Goal: Task Accomplishment & Management: Manage account settings

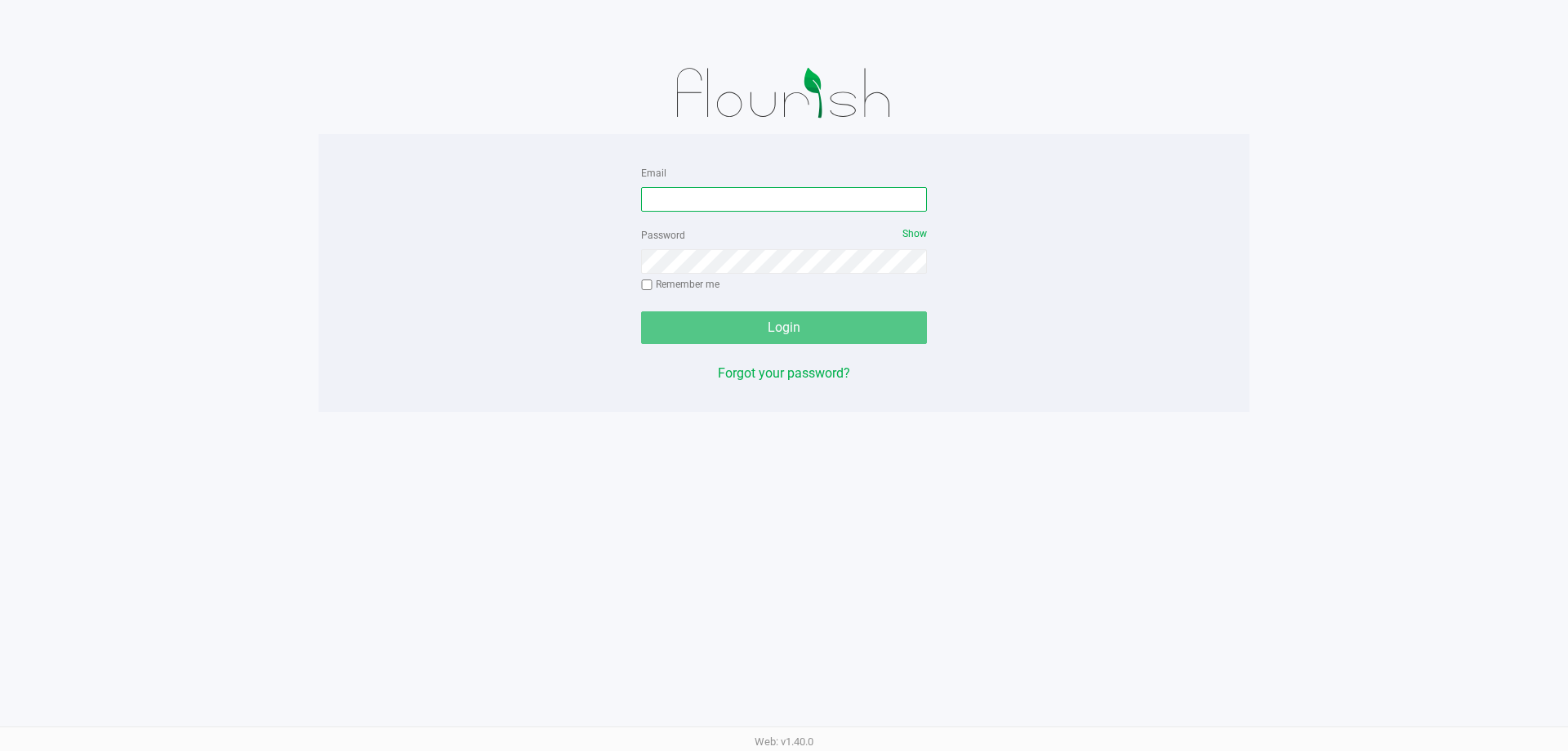
click at [767, 209] on input "Email" at bounding box center [784, 199] width 286 height 24
type input "[EMAIL_ADDRESS][DOMAIN_NAME]"
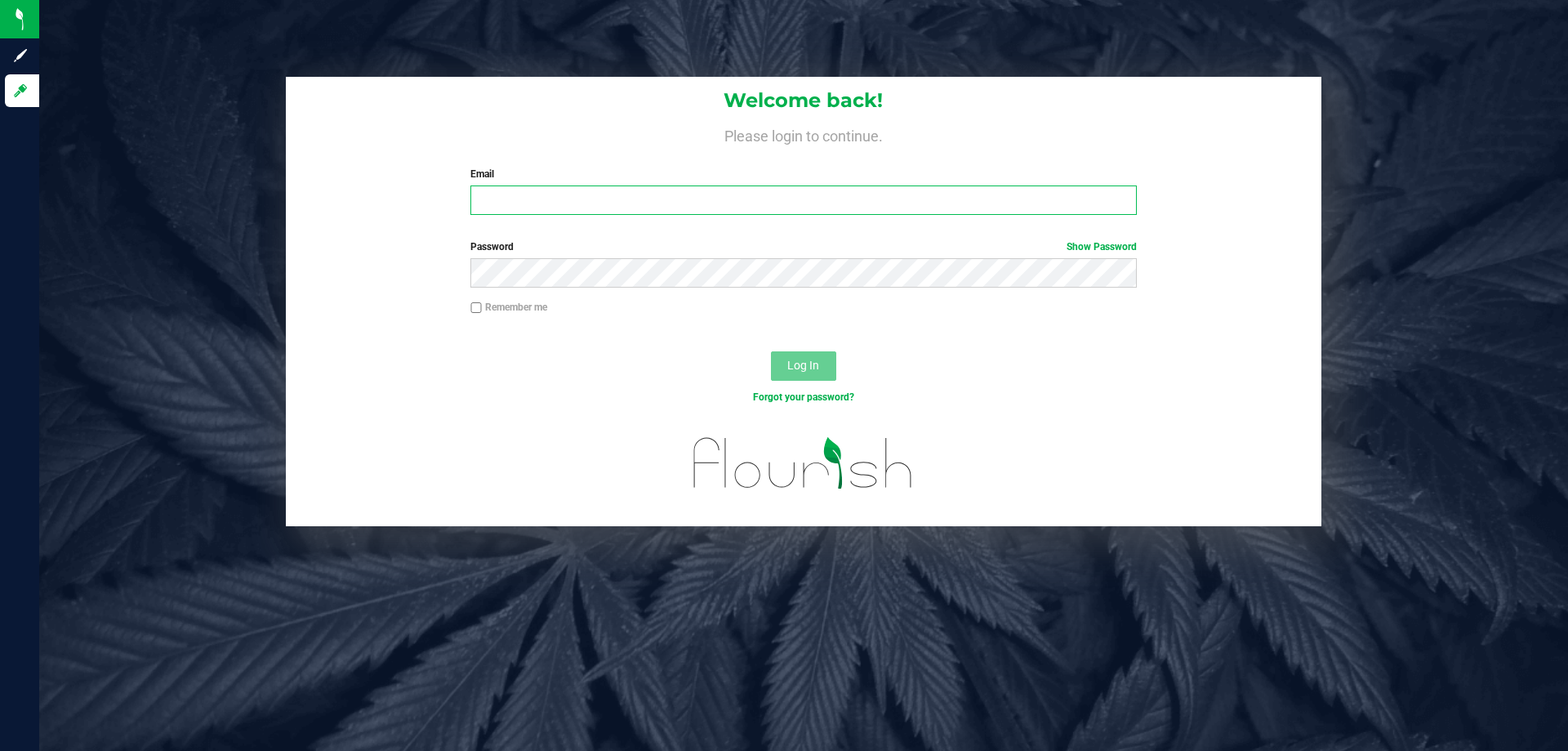
click at [595, 199] on input "Email" at bounding box center [803, 199] width 666 height 30
type input "[EMAIL_ADDRESS][DOMAIN_NAME]"
click at [770, 351] on button "Log In" at bounding box center [803, 366] width 65 height 30
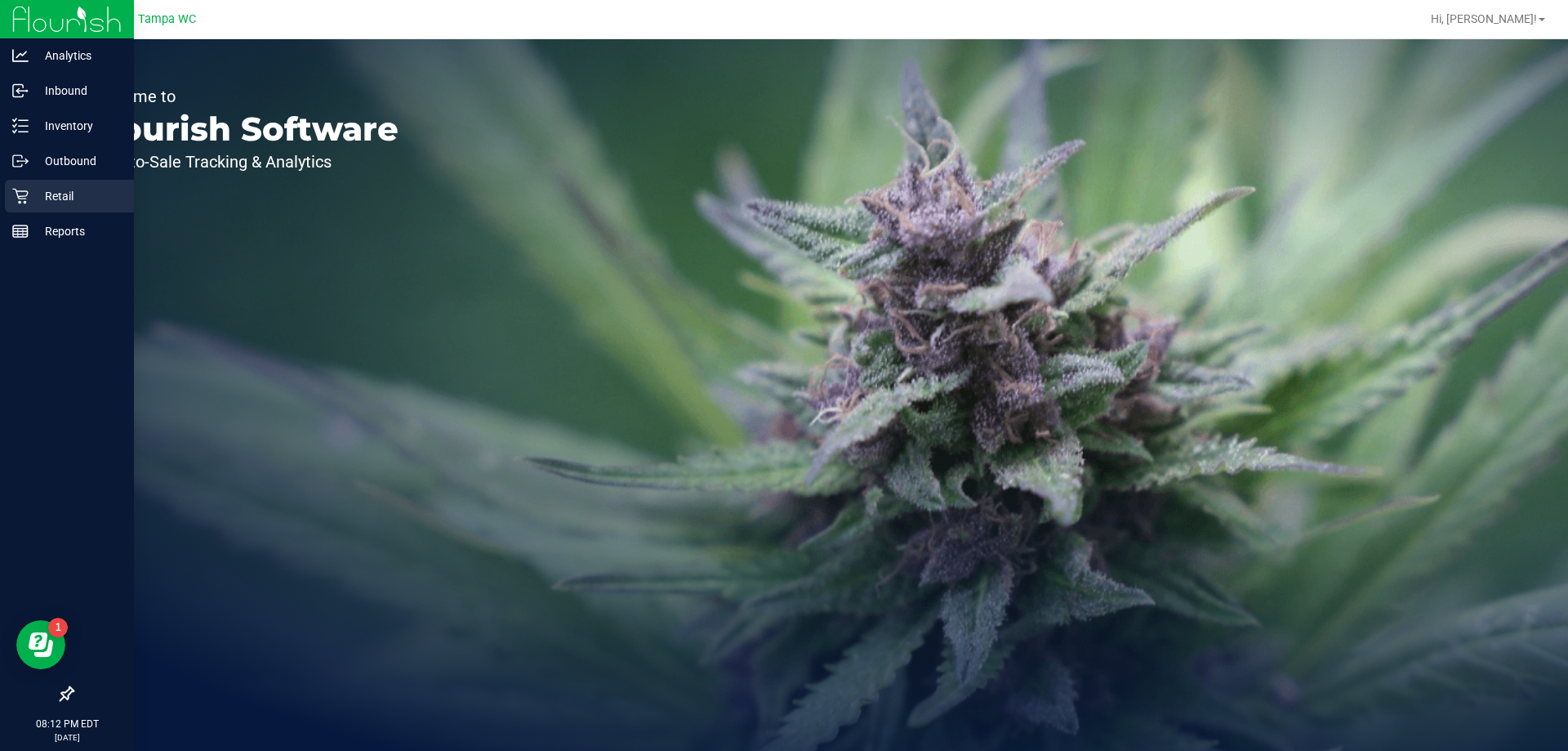
click at [49, 192] on p "Retail" at bounding box center [78, 196] width 98 height 20
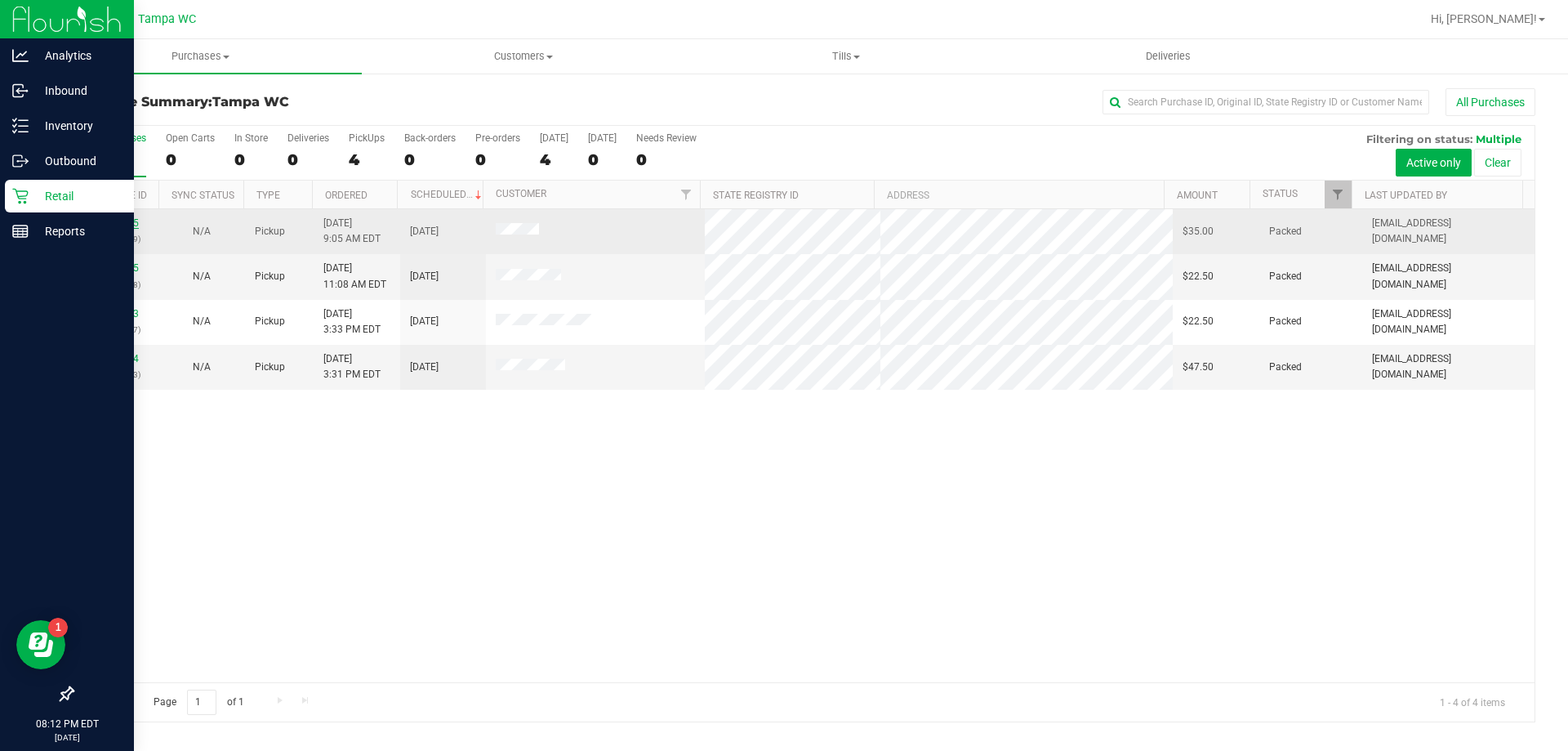
click at [121, 225] on link "11816285" at bounding box center [115, 223] width 46 height 12
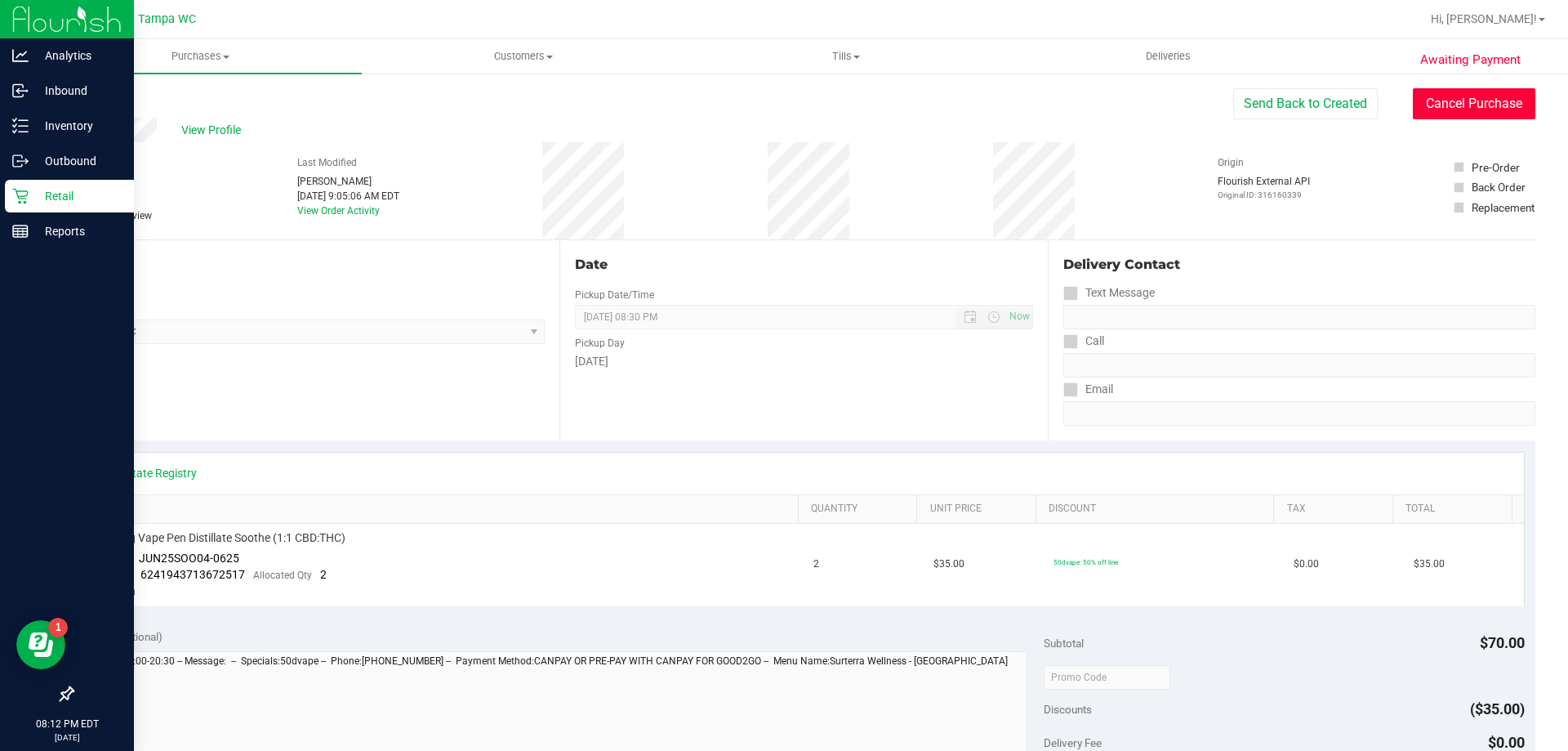
click at [1424, 105] on button "Cancel Purchase" at bounding box center [1474, 104] width 123 height 31
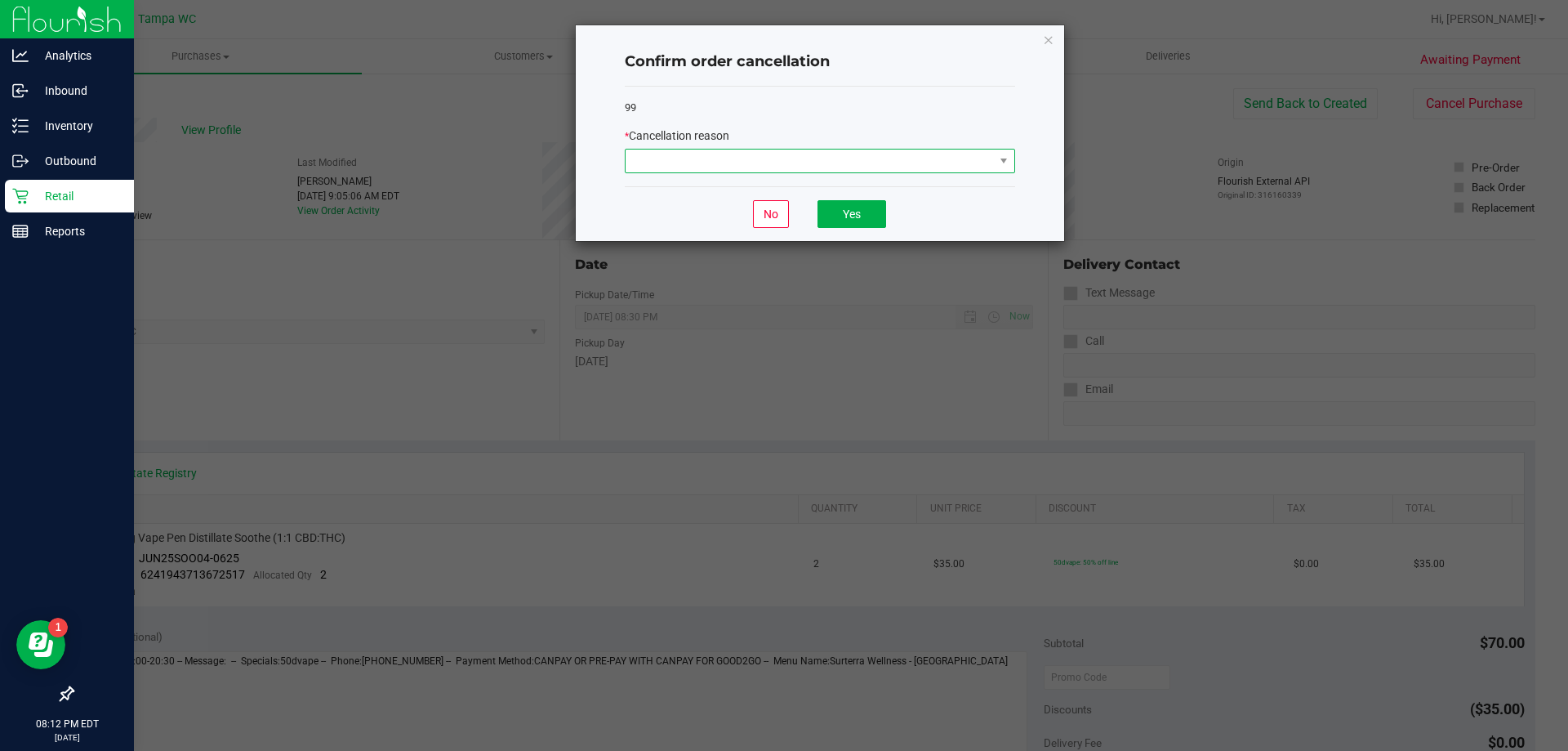
click at [742, 162] on span at bounding box center [809, 161] width 368 height 23
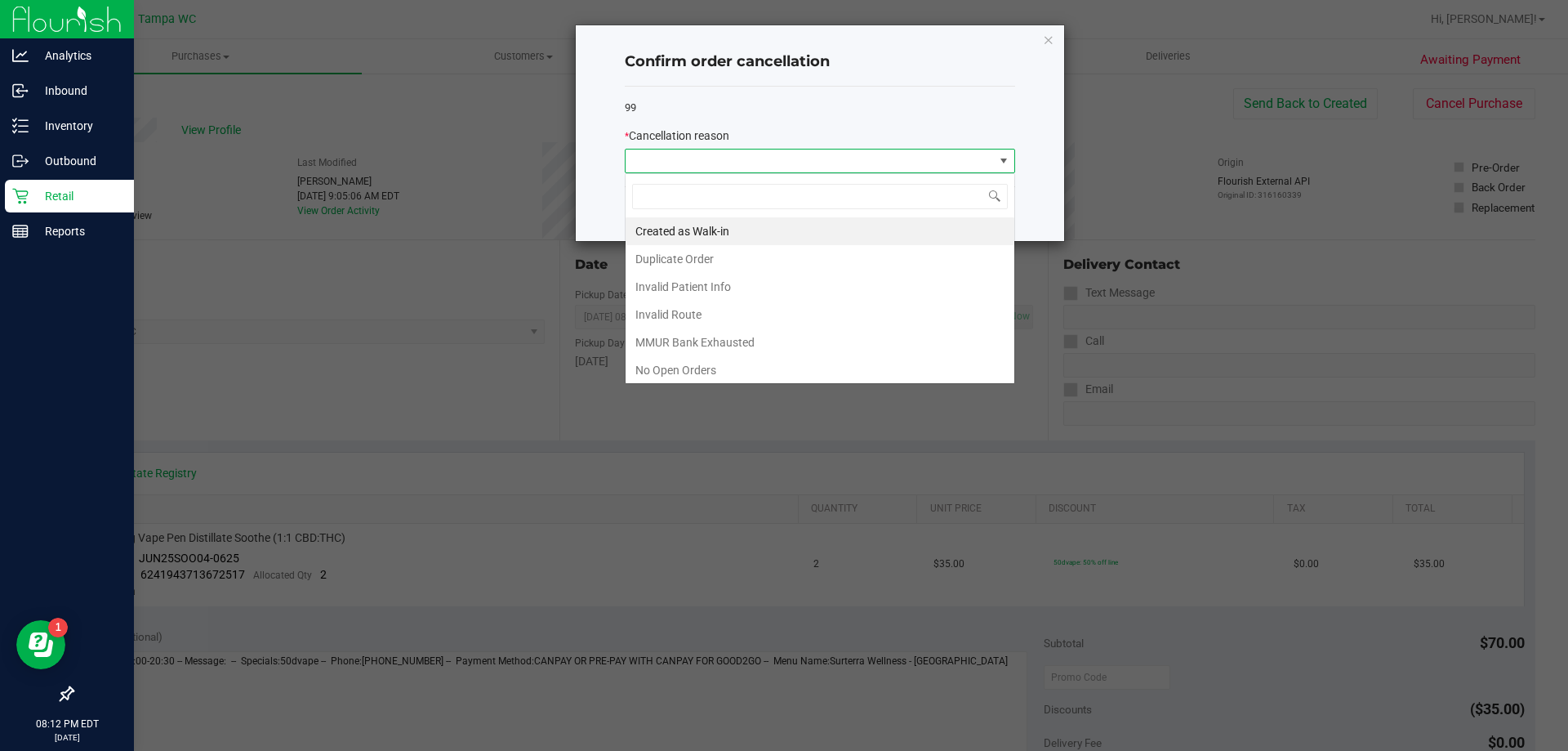
scroll to position [24, 391]
click at [1049, 34] on icon "Close" at bounding box center [1048, 40] width 12 height 20
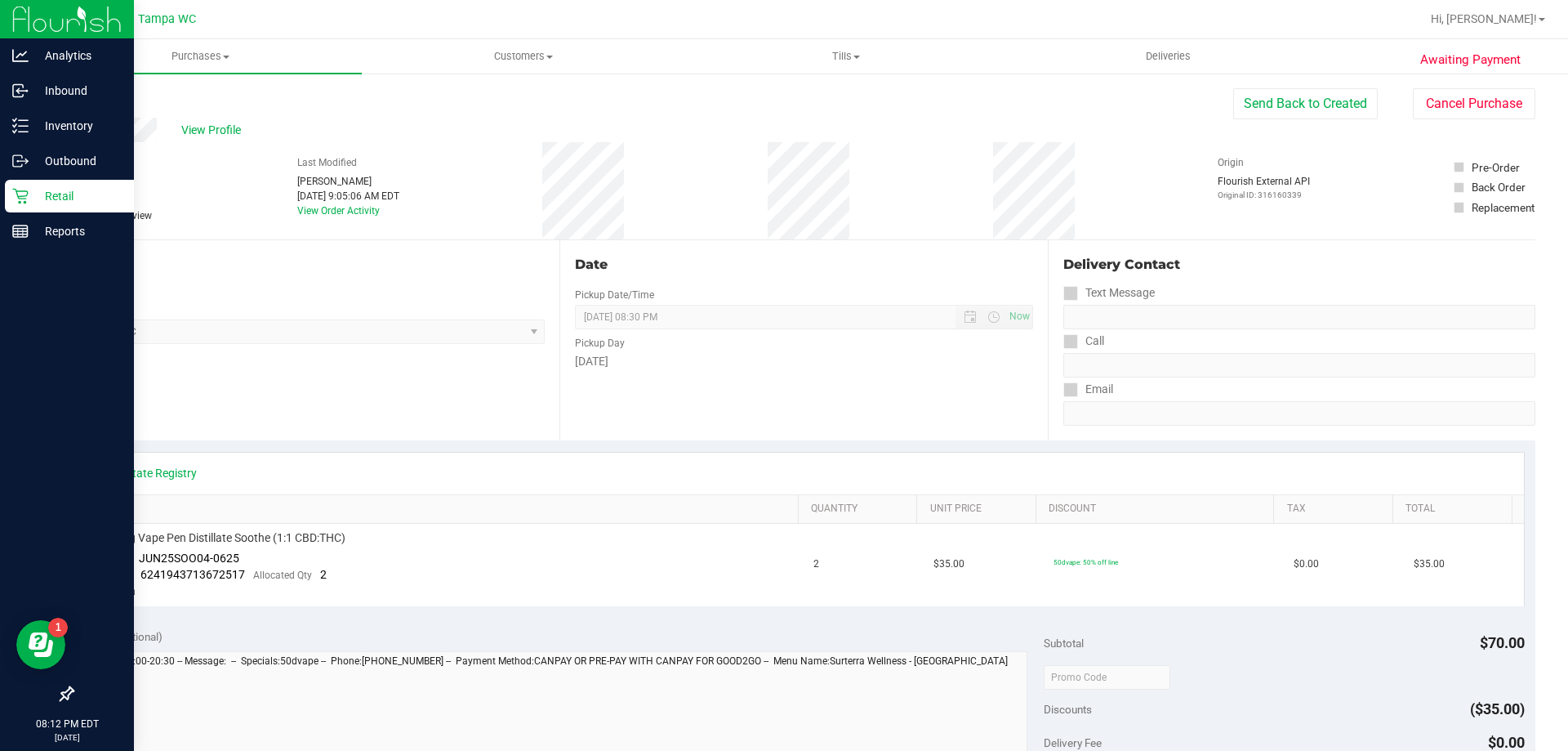
click at [895, 384] on div "Date Pickup Date/Time [DATE] Now [DATE] 08:30 PM Now Pickup Day [DATE]" at bounding box center [803, 340] width 487 height 200
click at [1439, 109] on button "Cancel Purchase" at bounding box center [1474, 104] width 123 height 31
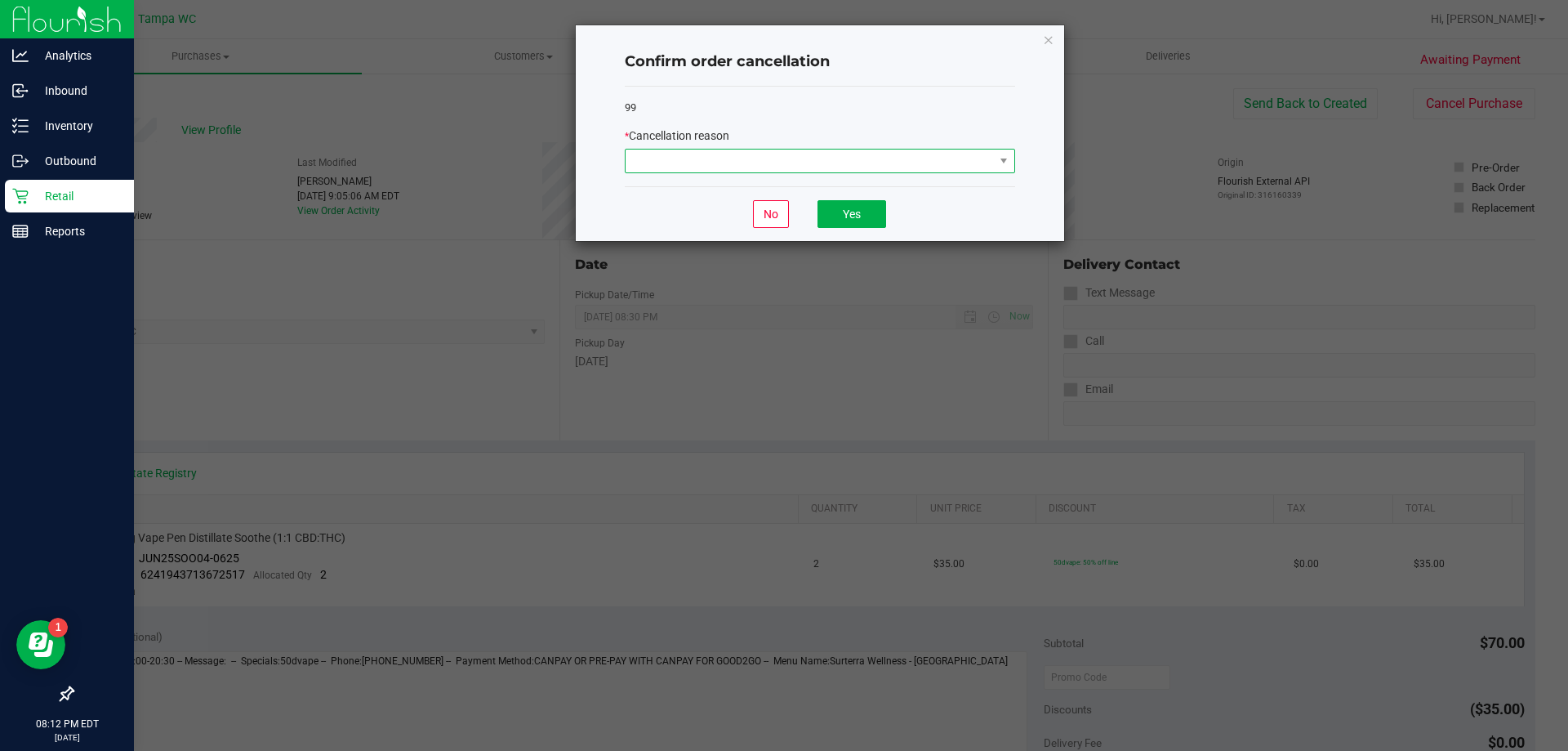
click at [812, 158] on span at bounding box center [809, 161] width 368 height 23
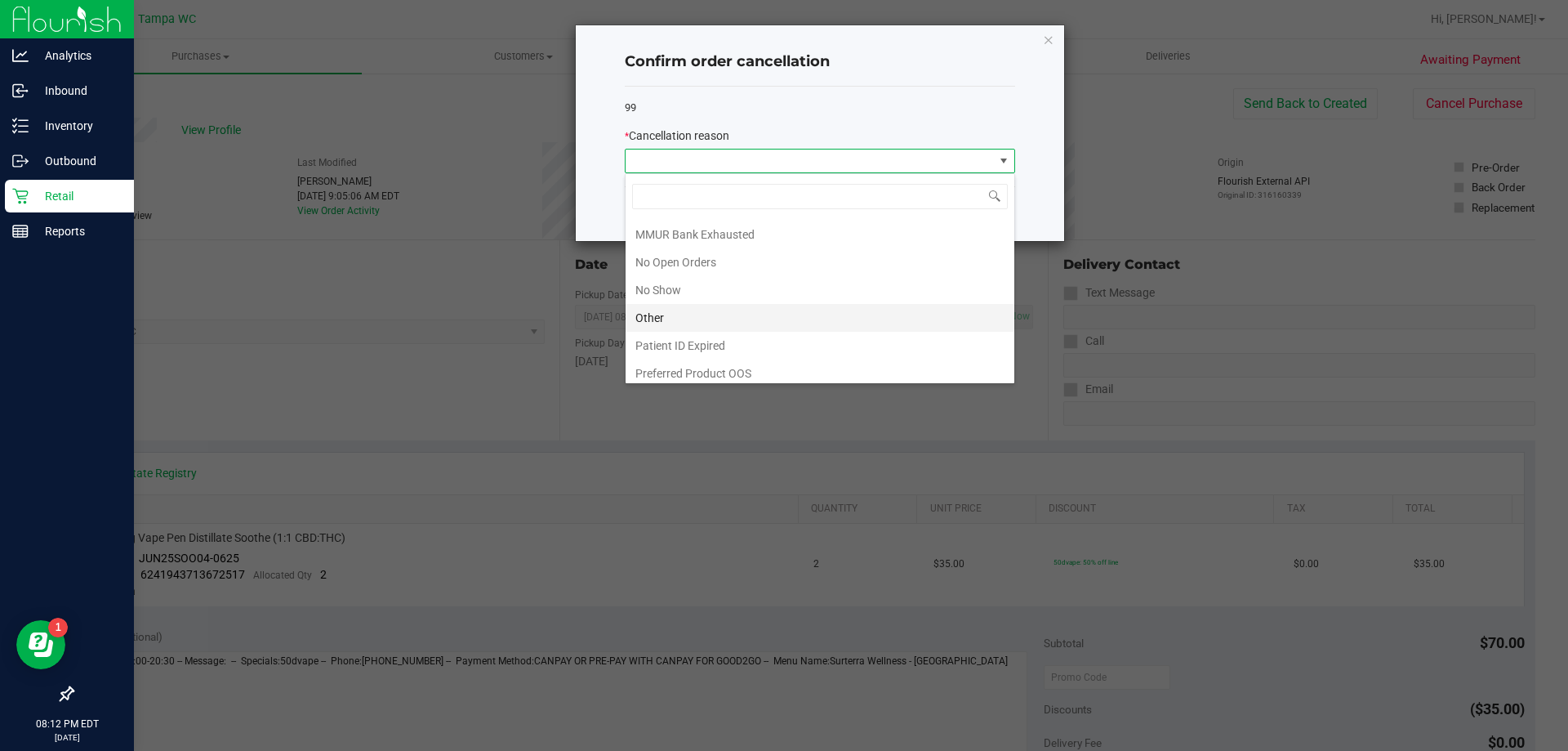
scroll to position [115, 0]
click at [760, 283] on li "No Show" at bounding box center [819, 283] width 389 height 28
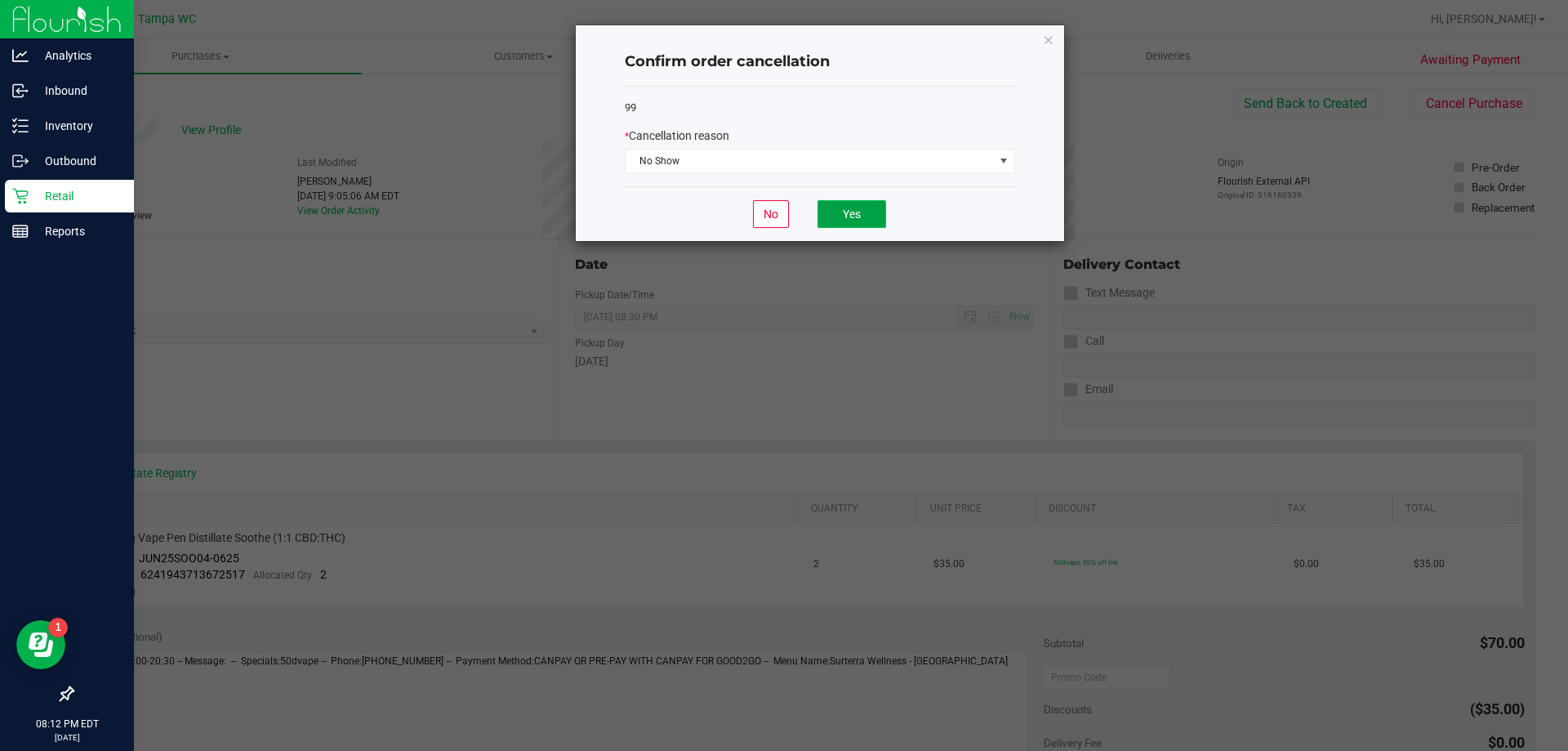
click at [865, 213] on button "Yes" at bounding box center [852, 214] width 69 height 28
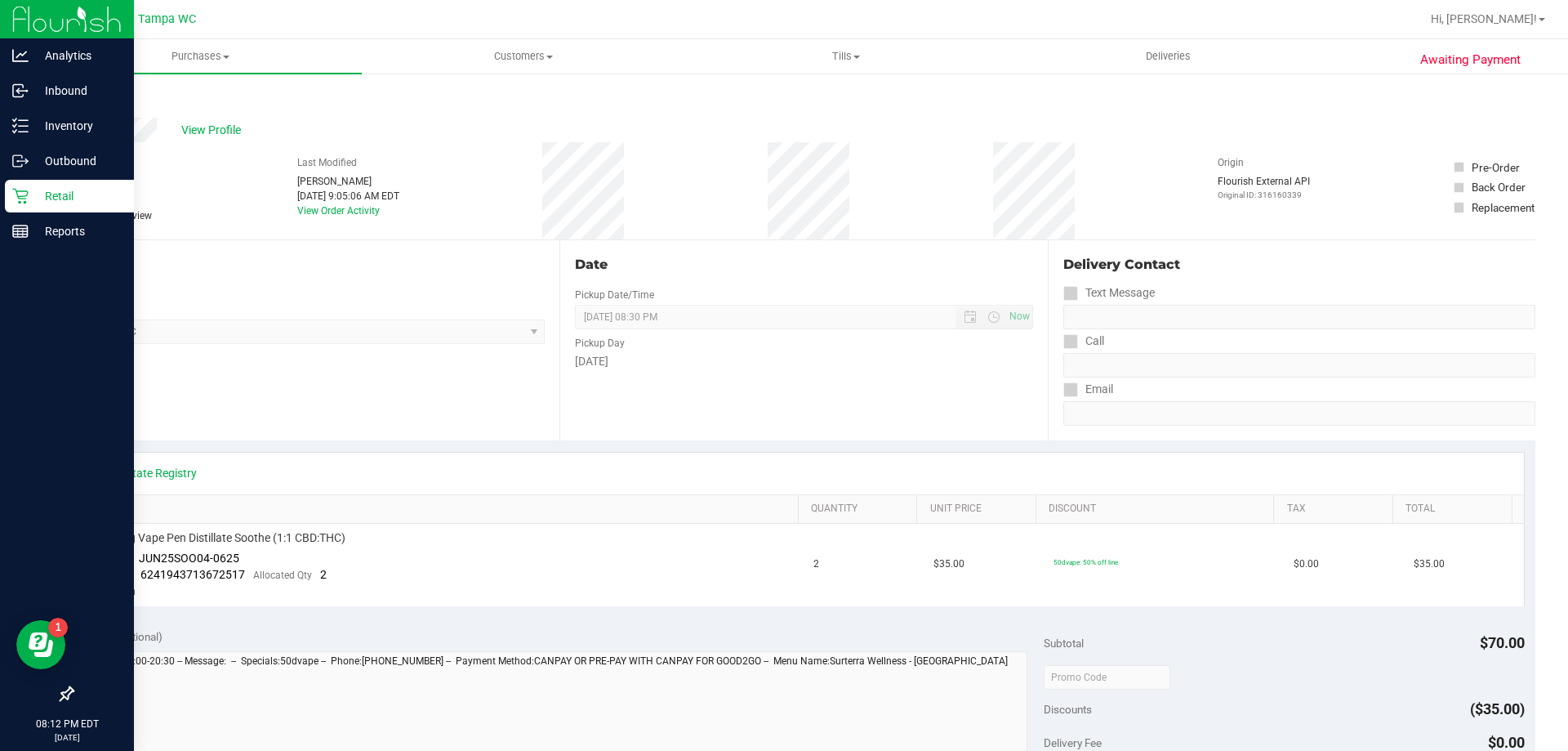
click at [94, 94] on link "Back" at bounding box center [84, 97] width 24 height 12
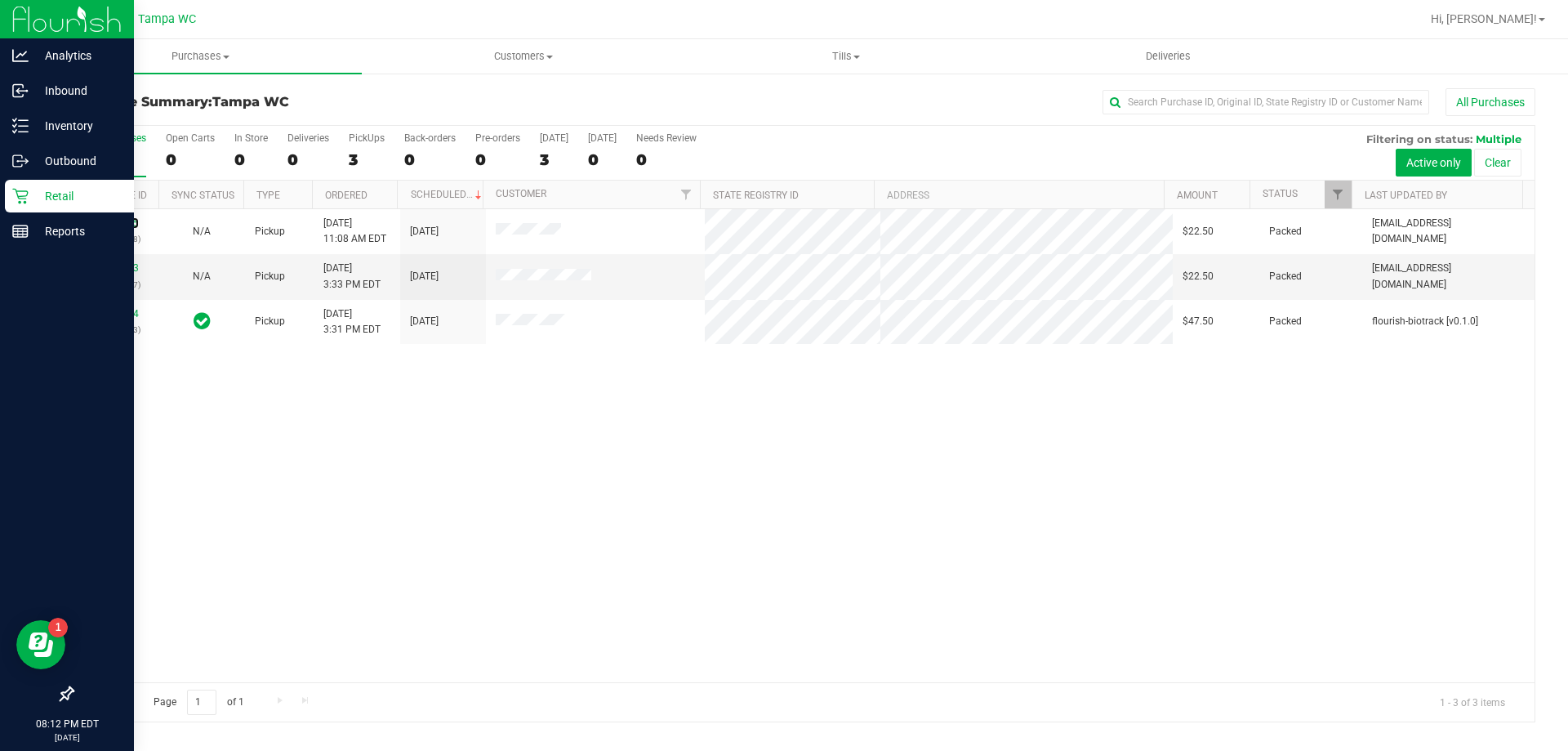
click at [116, 224] on link "11817155" at bounding box center [115, 223] width 46 height 12
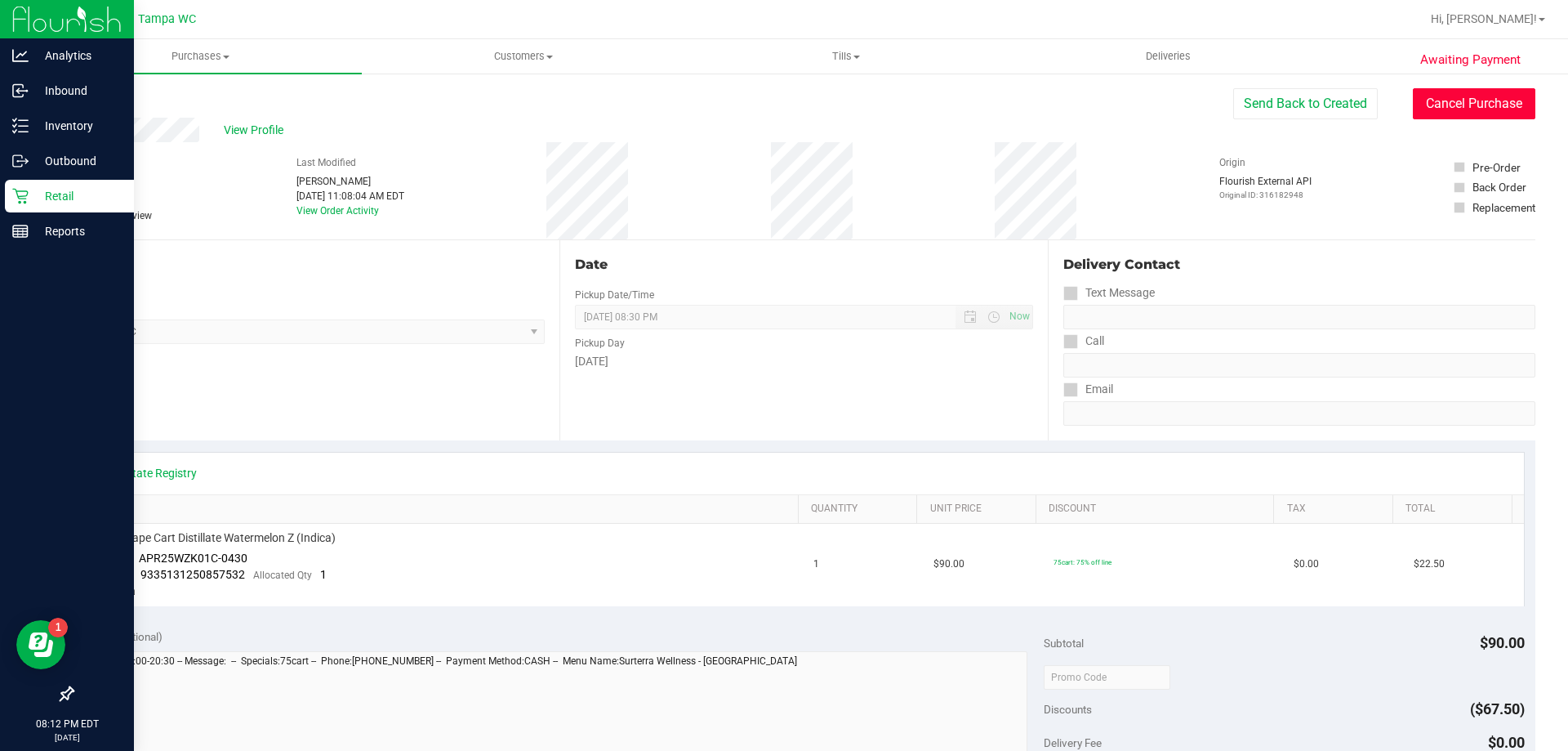
click at [1431, 106] on button "Cancel Purchase" at bounding box center [1474, 104] width 123 height 31
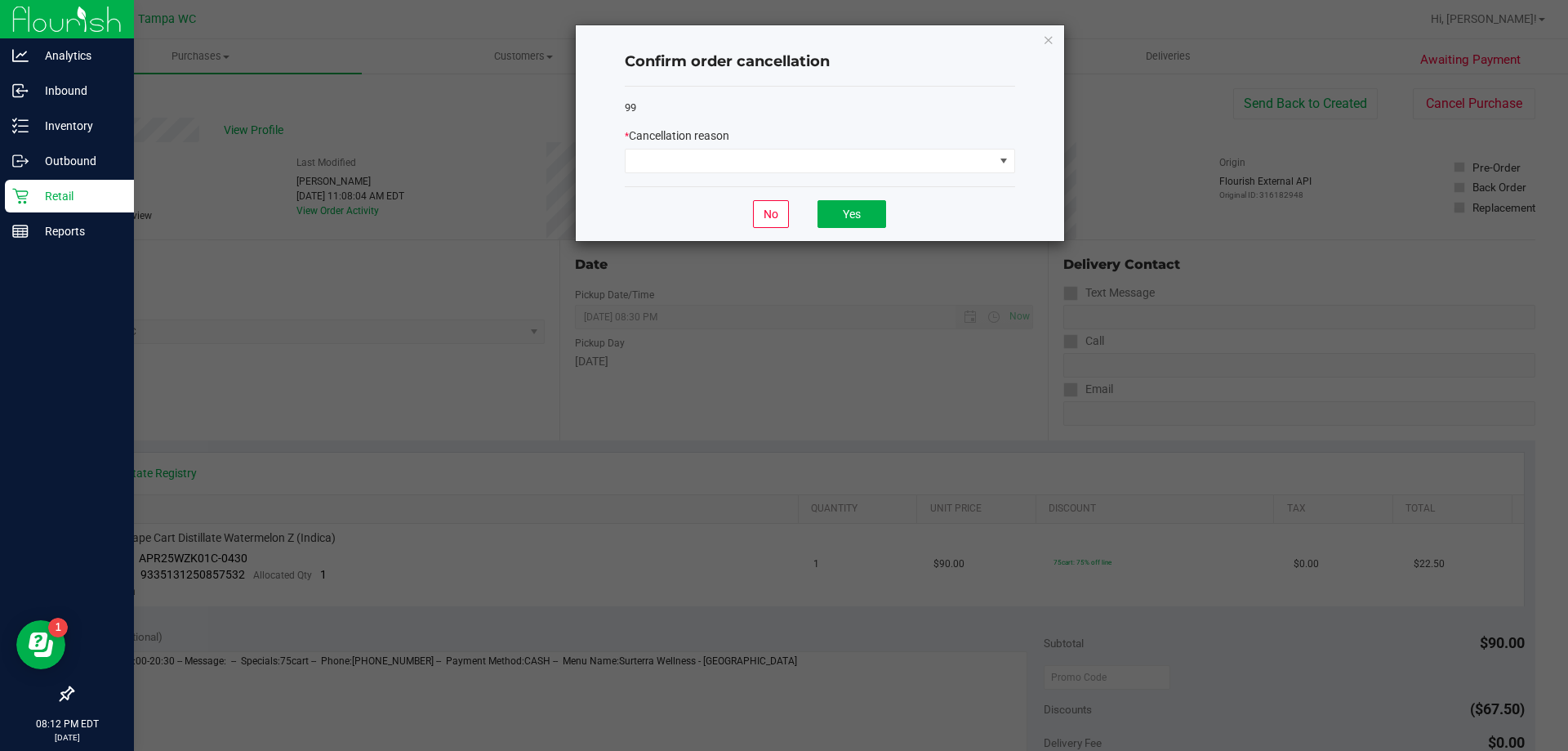
click at [699, 148] on div "* Cancellation reason" at bounding box center [819, 150] width 391 height 46
click at [697, 156] on span at bounding box center [809, 161] width 368 height 23
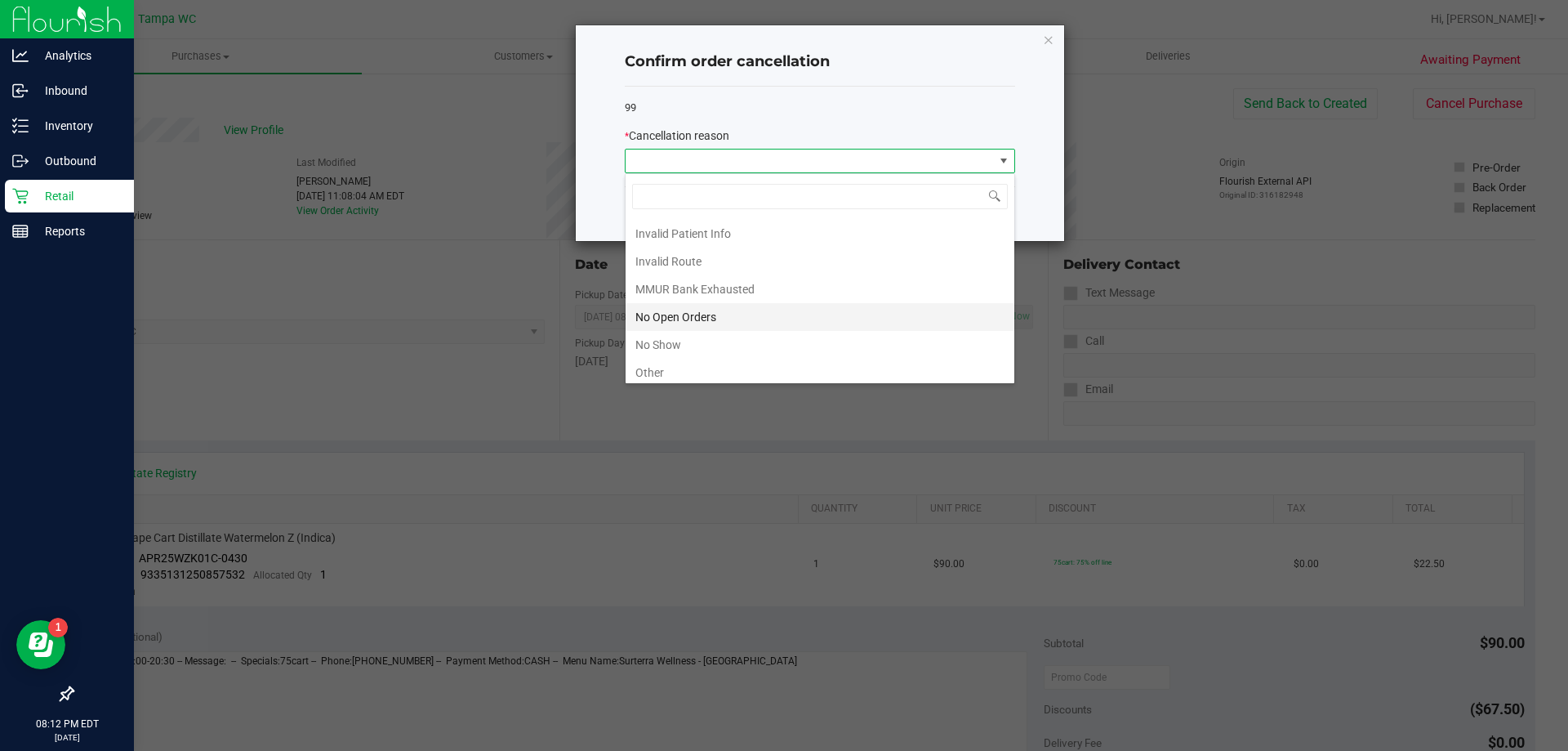
scroll to position [82, 0]
click at [709, 306] on li "No Show" at bounding box center [819, 316] width 389 height 28
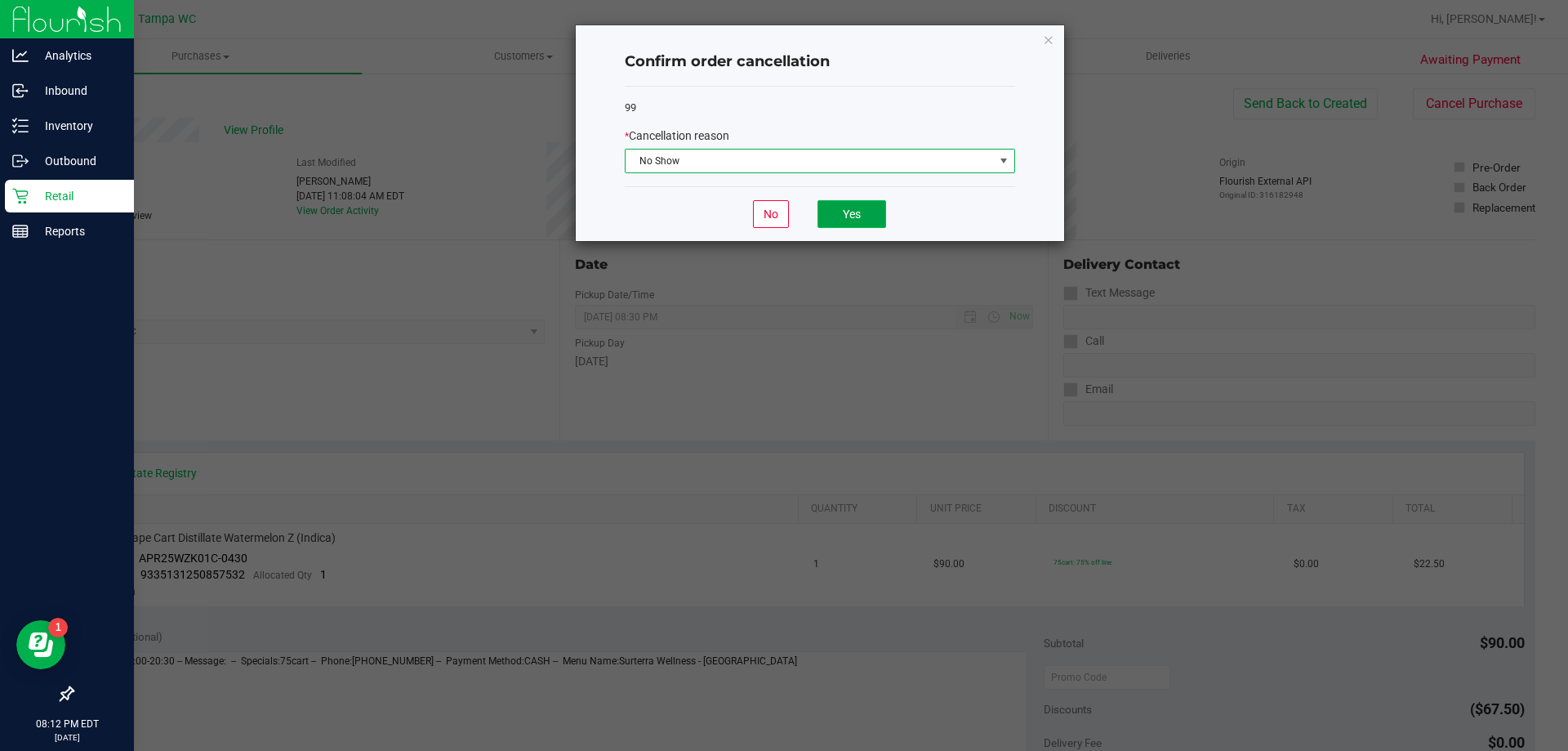
click at [843, 215] on button "Yes" at bounding box center [852, 214] width 69 height 28
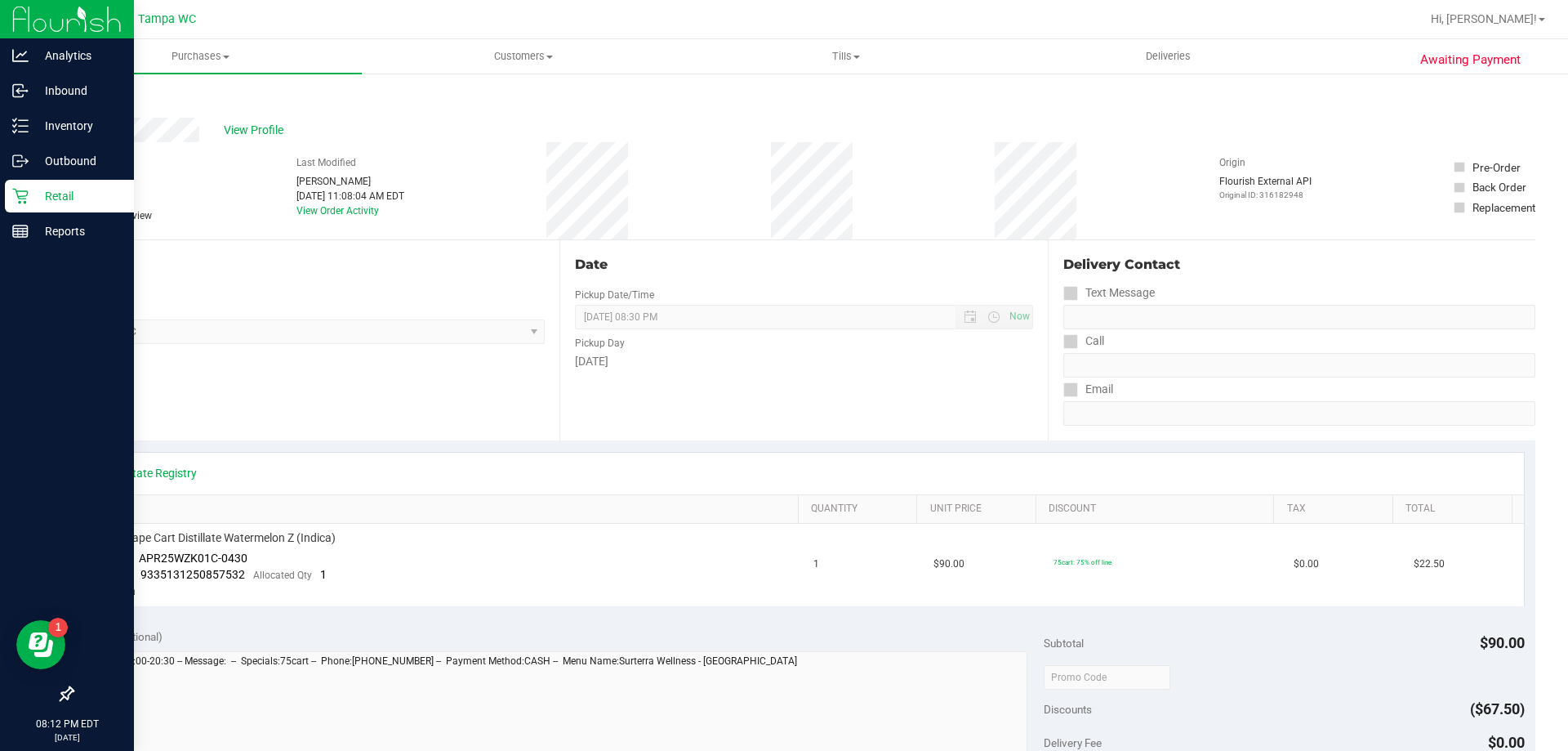
click at [88, 92] on link "Back" at bounding box center [84, 97] width 24 height 12
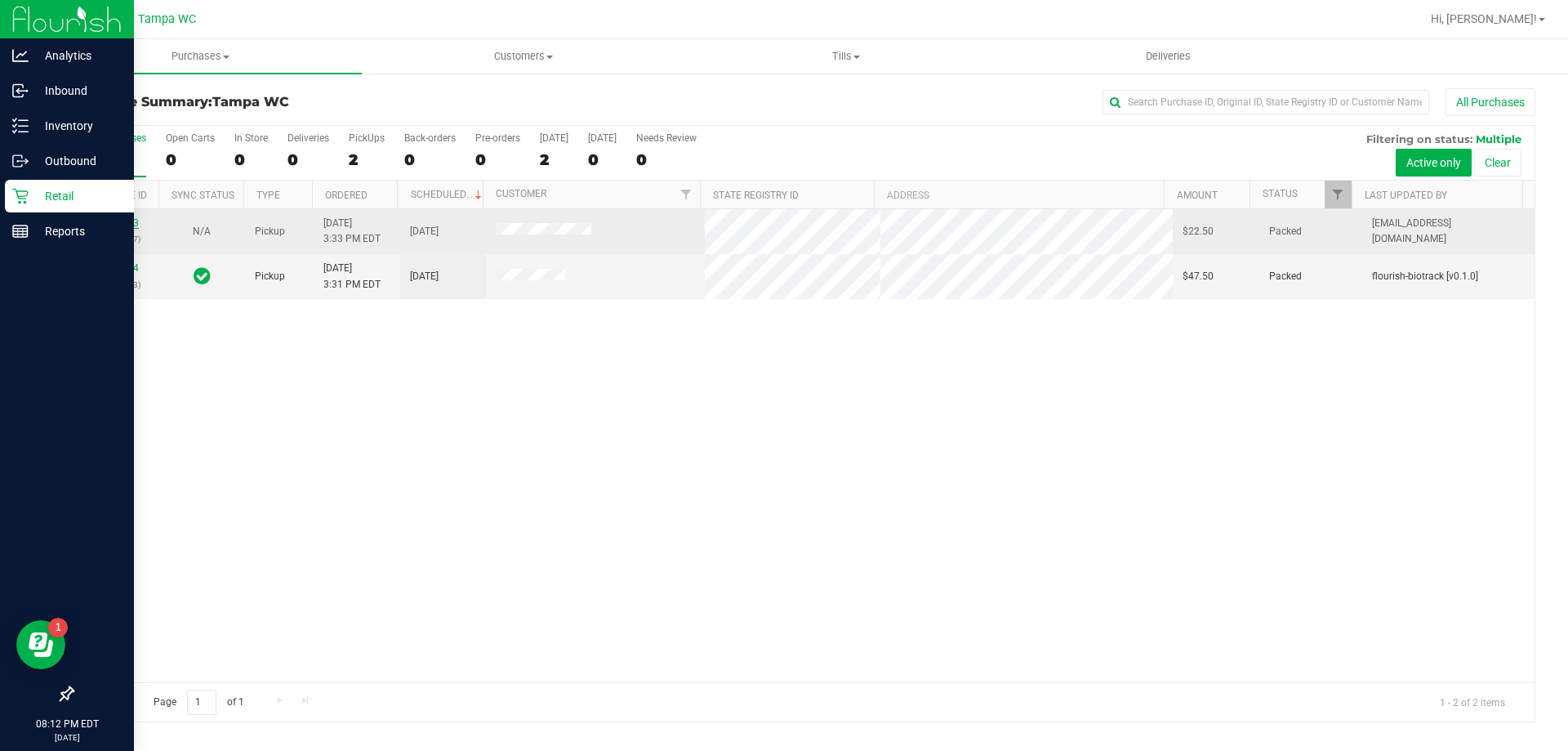
click at [118, 223] on link "11819023" at bounding box center [115, 223] width 46 height 12
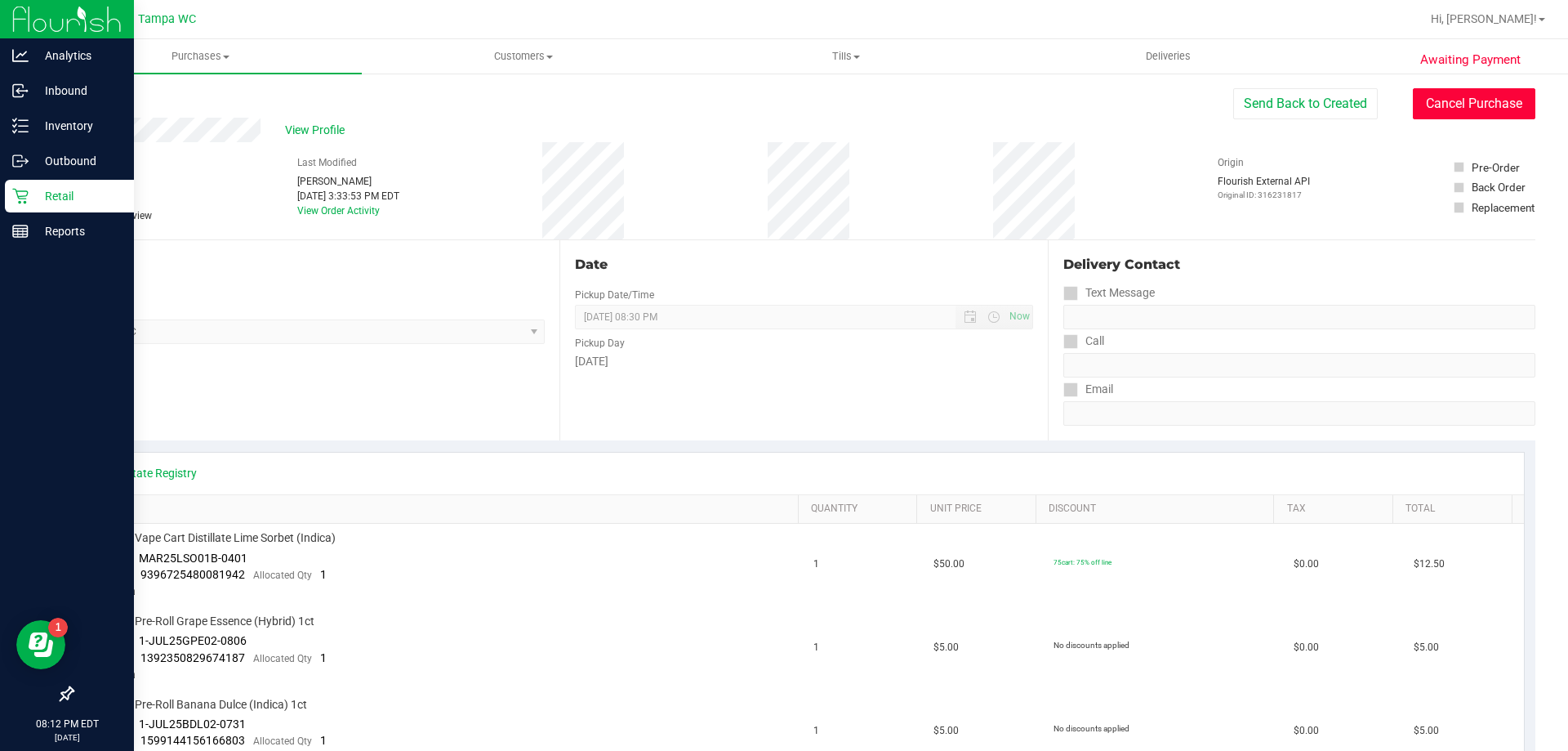
click at [1427, 107] on button "Cancel Purchase" at bounding box center [1474, 104] width 123 height 31
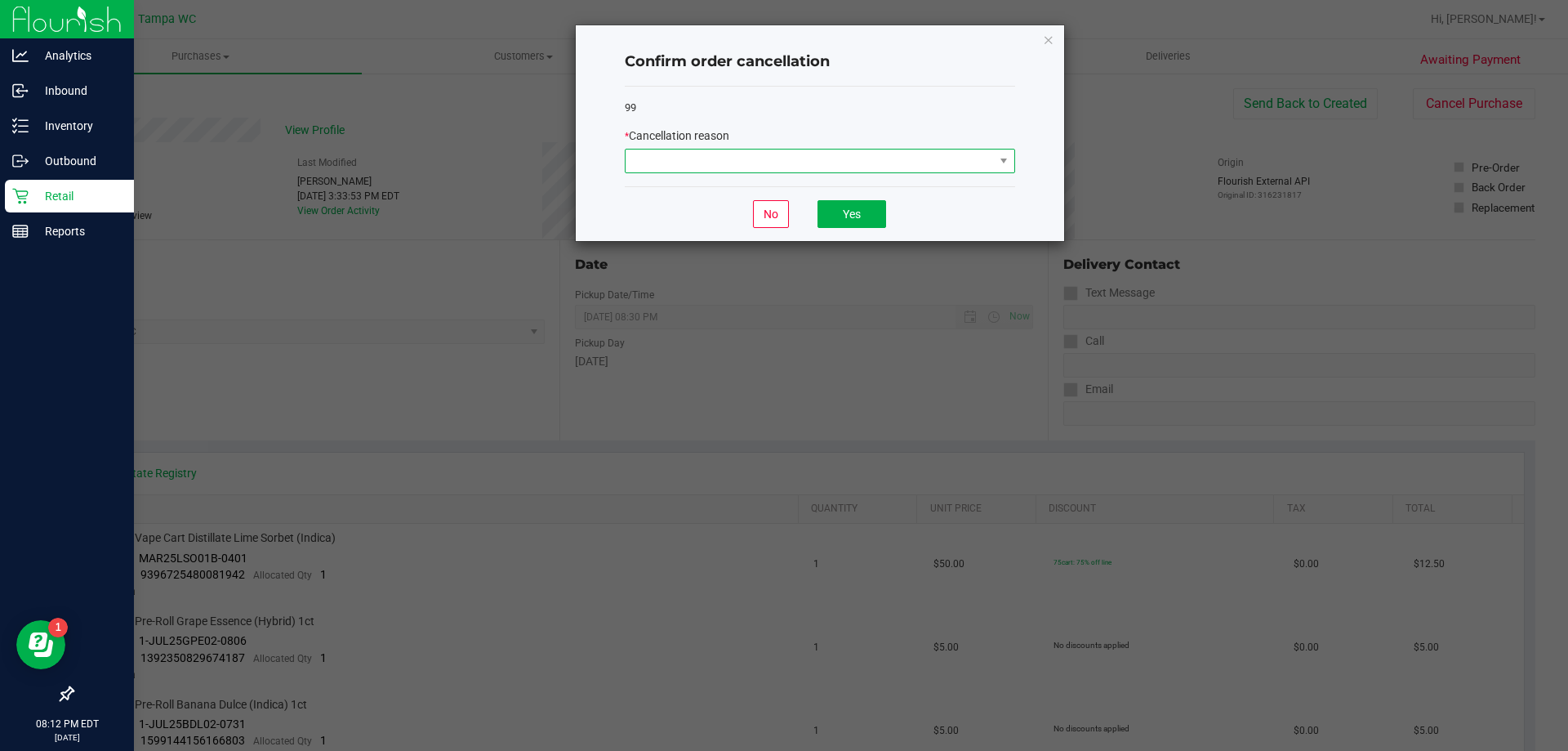
click at [715, 161] on span at bounding box center [809, 161] width 368 height 23
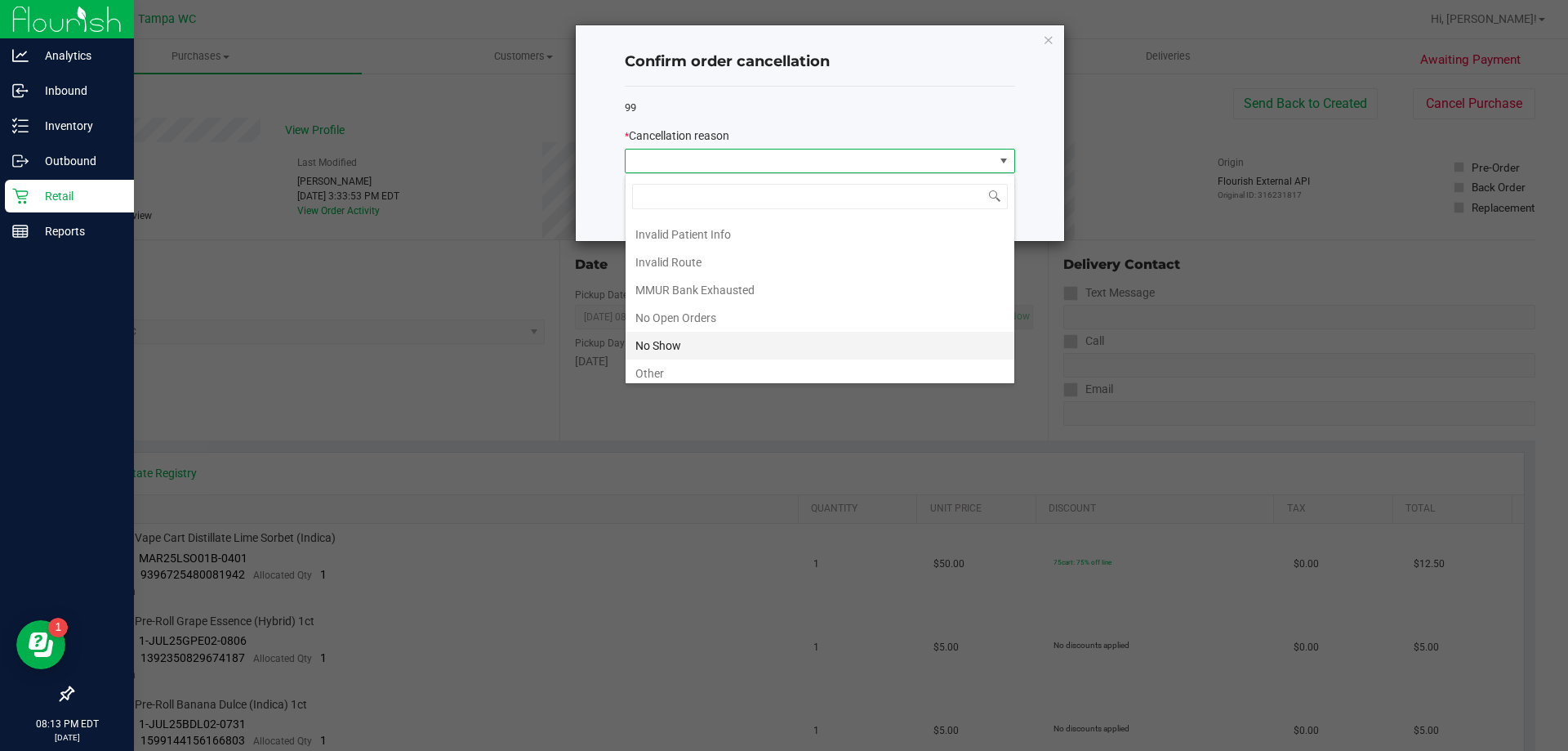
scroll to position [82, 0]
click at [716, 307] on li "No Show" at bounding box center [819, 316] width 389 height 28
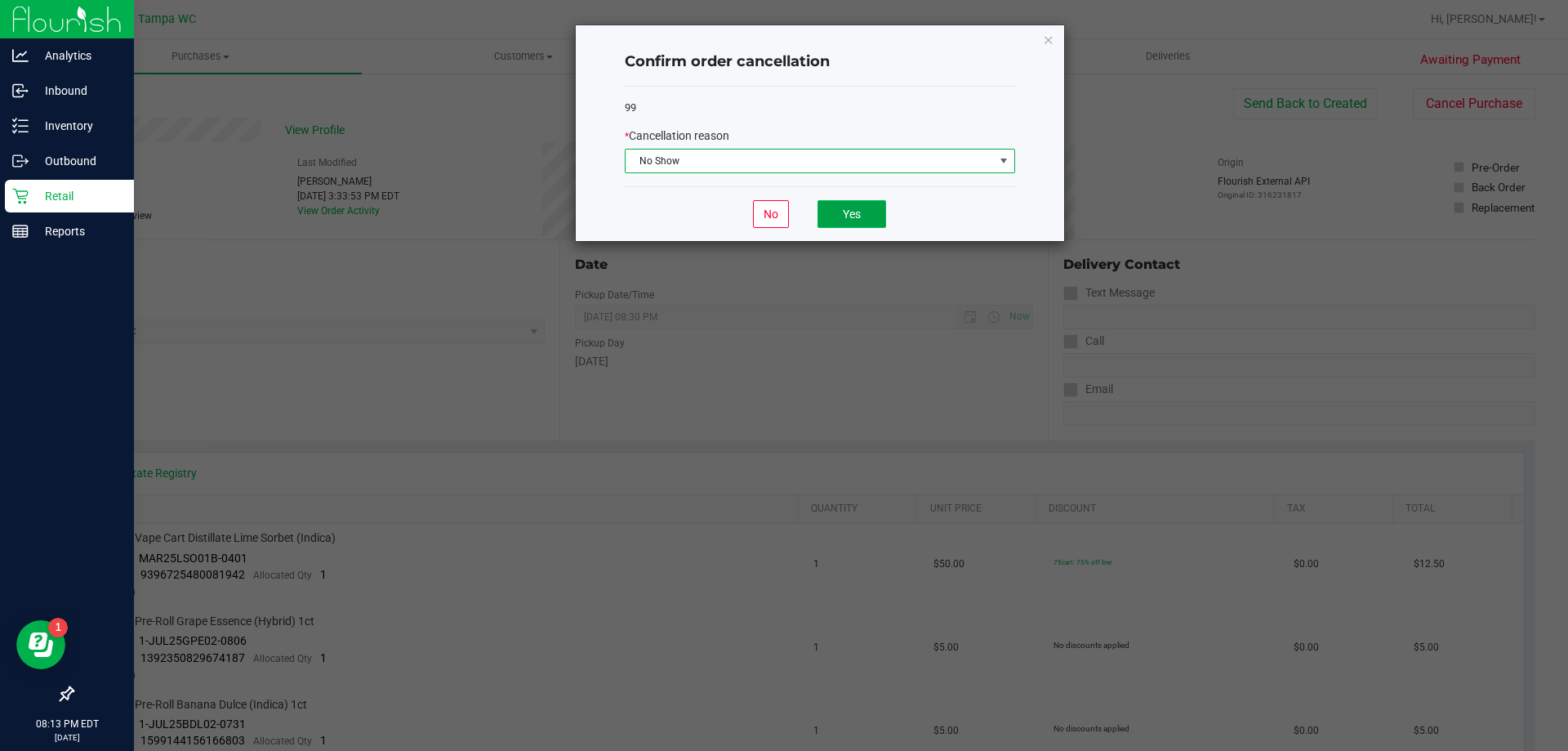
click at [838, 218] on button "Yes" at bounding box center [852, 214] width 69 height 28
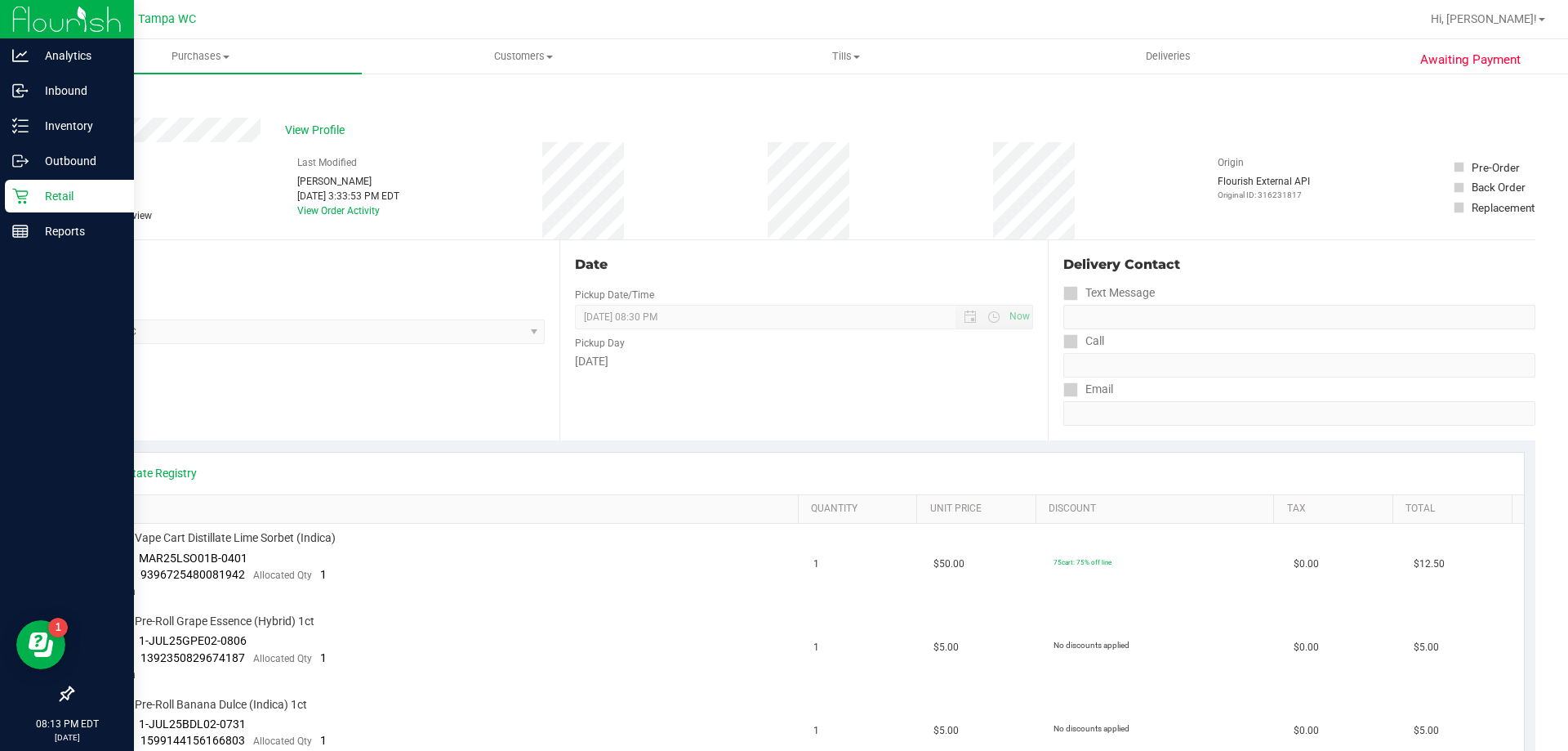
click at [88, 98] on link "Back" at bounding box center [84, 97] width 24 height 12
